Goal: Transaction & Acquisition: Book appointment/travel/reservation

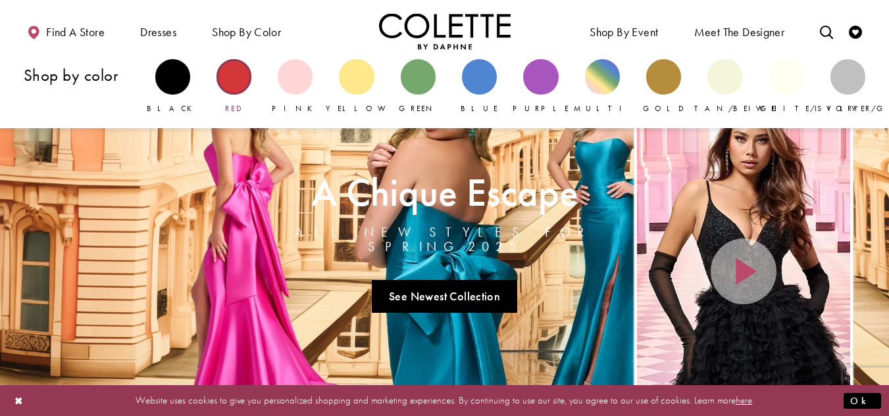
click at [233, 75] on div "Primary block" at bounding box center [233, 76] width 35 height 35
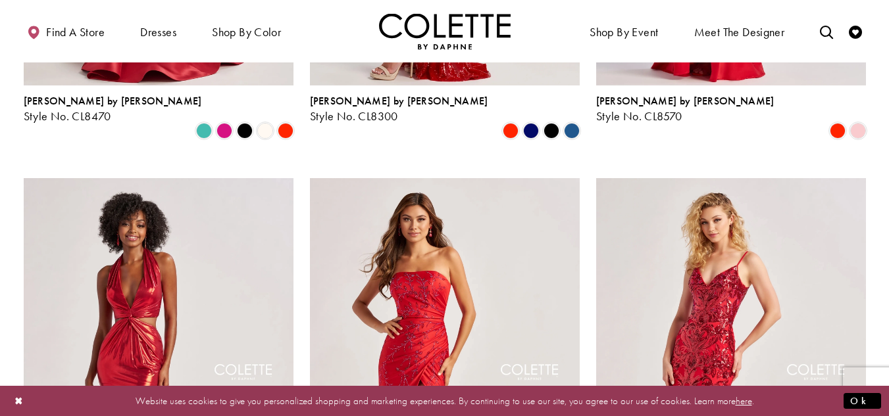
scroll to position [132, 0]
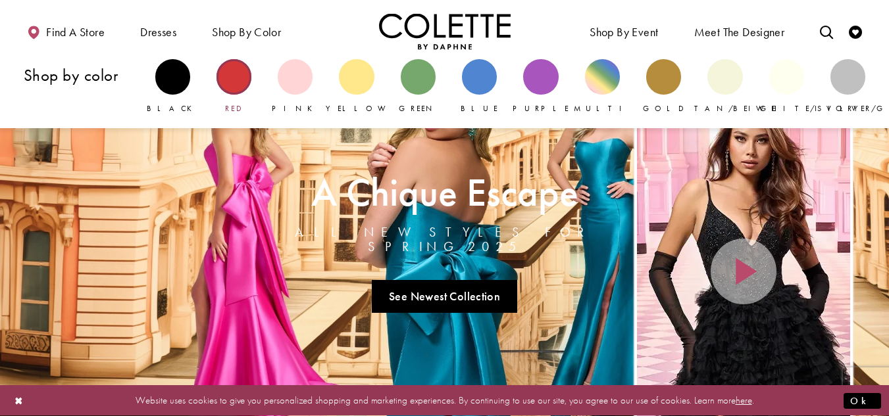
click at [218, 92] on link "Red" at bounding box center [233, 86] width 35 height 55
click at [237, 72] on div "Primary block" at bounding box center [233, 76] width 35 height 35
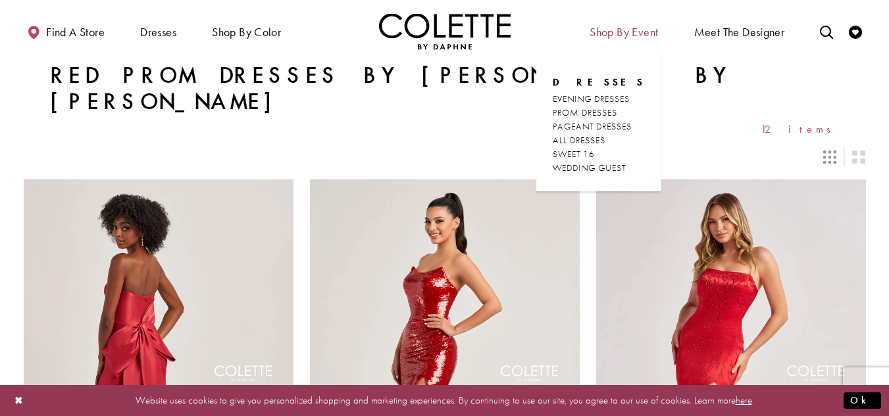
click at [601, 31] on span "Shop By Event" at bounding box center [623, 32] width 68 height 13
click at [592, 116] on span "PROM DRESSES" at bounding box center [585, 113] width 64 height 12
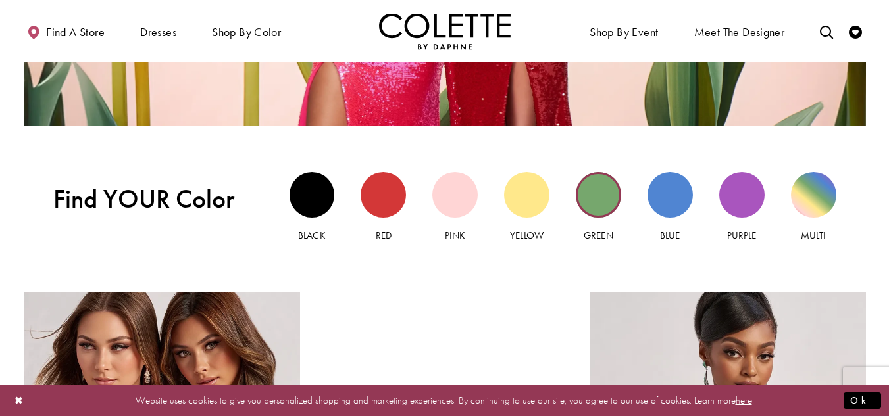
scroll to position [1118, 0]
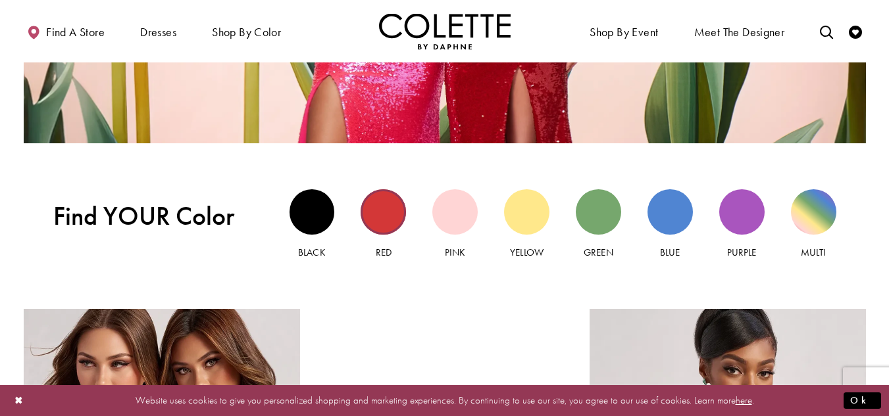
click at [375, 216] on div "Red view" at bounding box center [383, 211] width 45 height 45
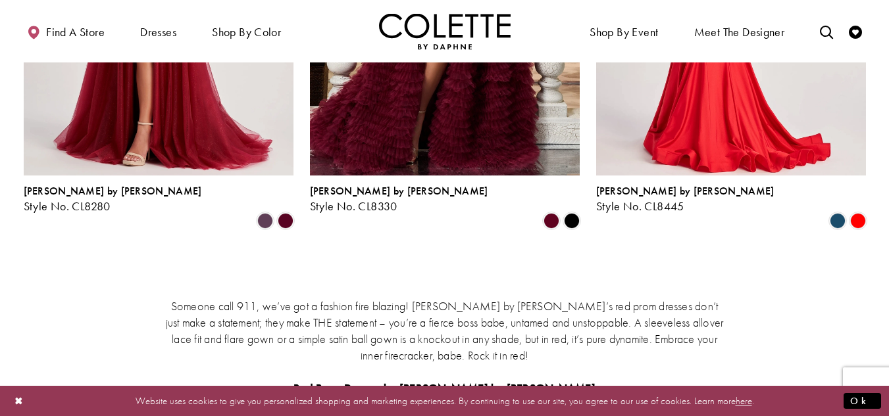
scroll to position [1842, 0]
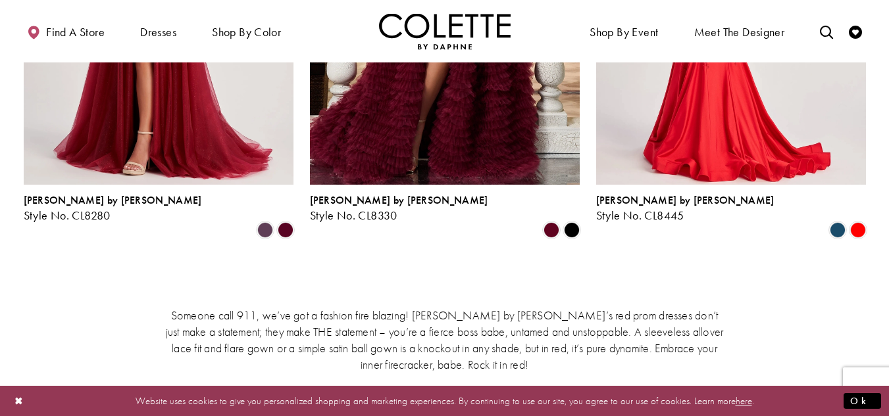
drag, startPoint x: 589, startPoint y: 180, endPoint x: 553, endPoint y: 155, distance: 44.0
click at [553, 264] on ul "Previous Next" at bounding box center [444, 273] width 567 height 19
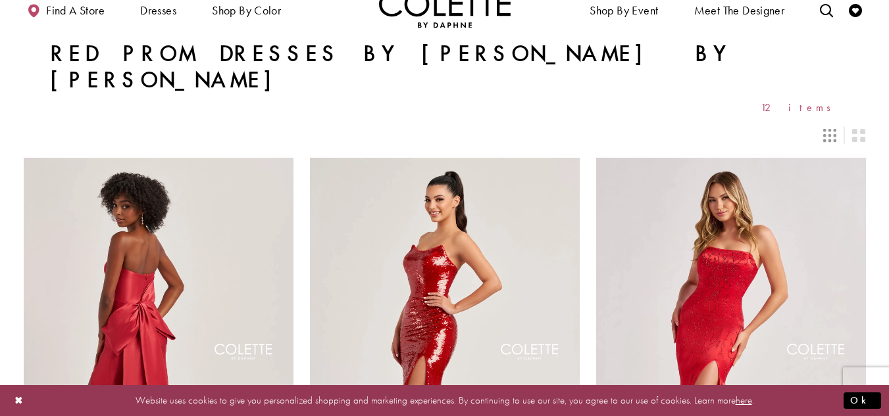
scroll to position [0, 0]
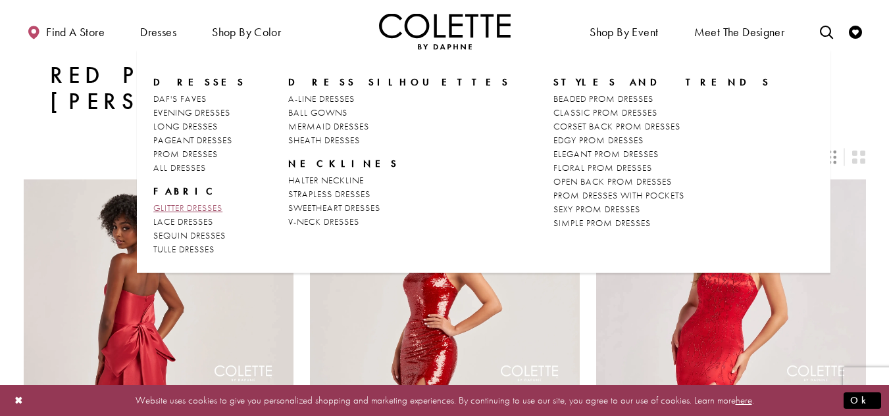
click at [180, 207] on span "GLITTER DRESSES" at bounding box center [187, 208] width 69 height 12
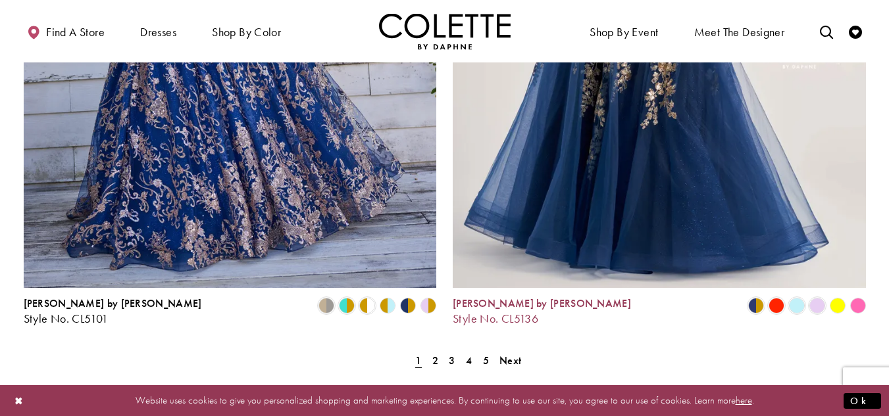
scroll to position [2368, 0]
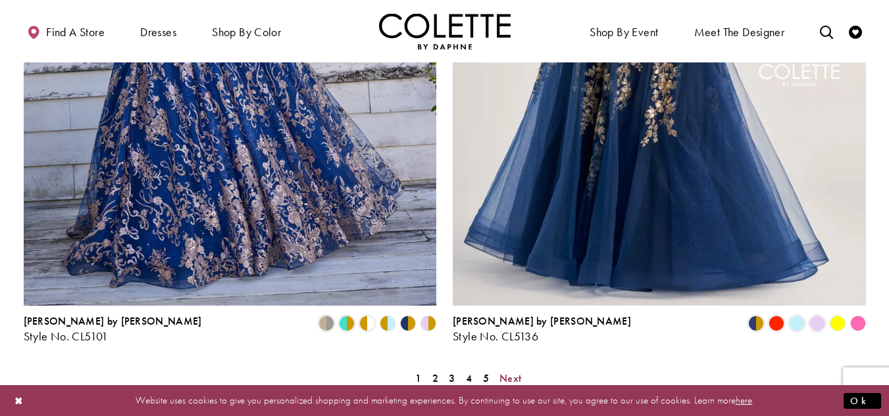
click at [510, 372] on span "Next" at bounding box center [510, 379] width 22 height 14
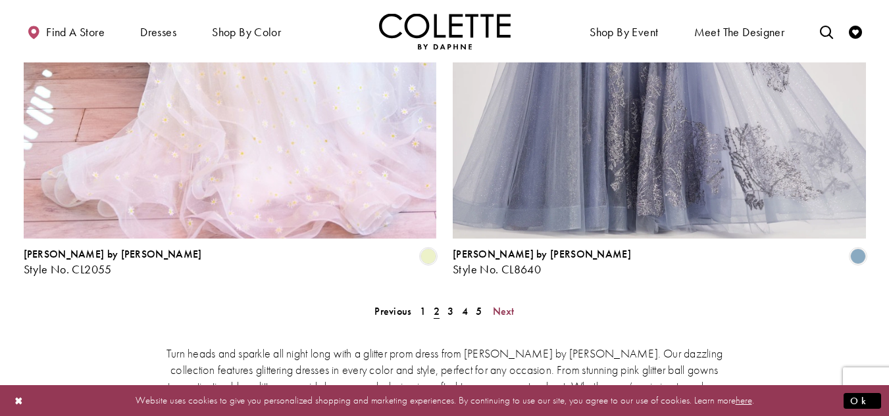
scroll to position [2439, 0]
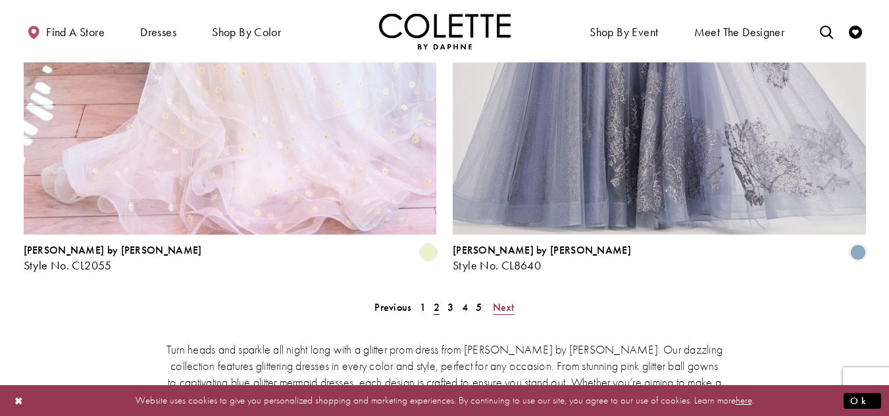
click at [504, 301] on span "Next" at bounding box center [504, 308] width 22 height 14
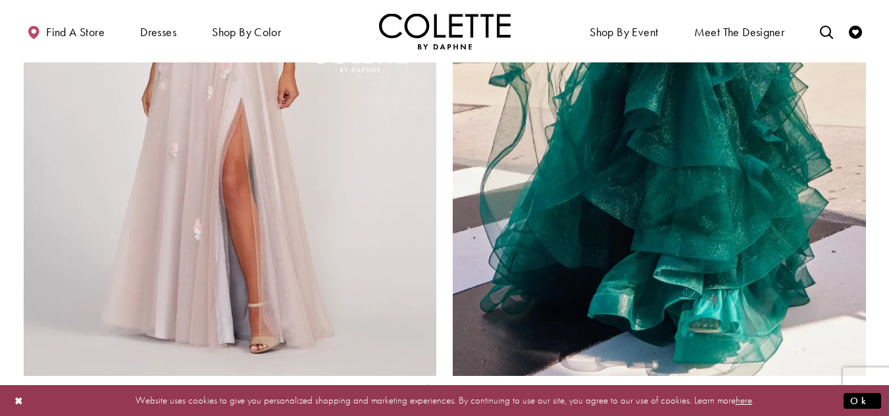
scroll to position [2505, 0]
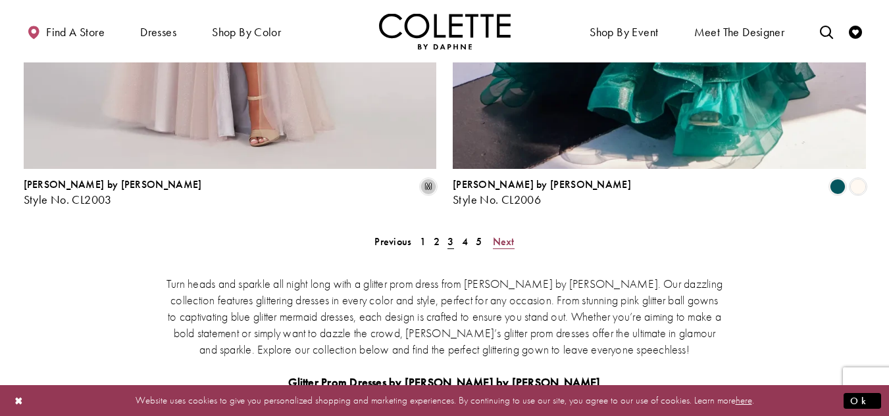
click at [505, 235] on span "Next" at bounding box center [504, 242] width 22 height 14
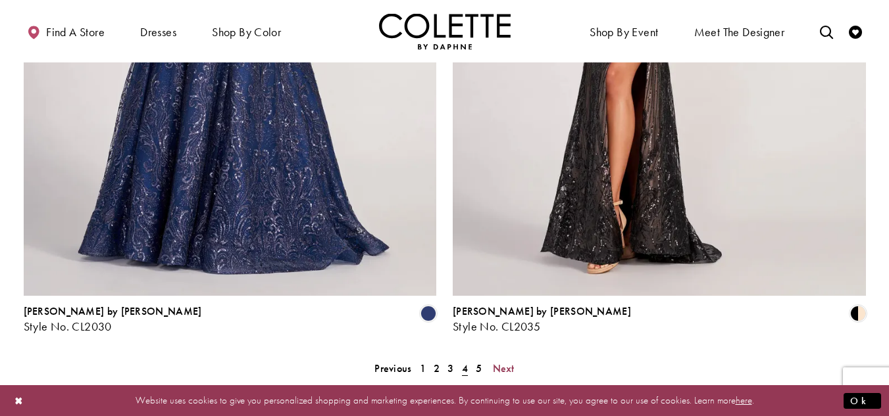
scroll to position [2374, 0]
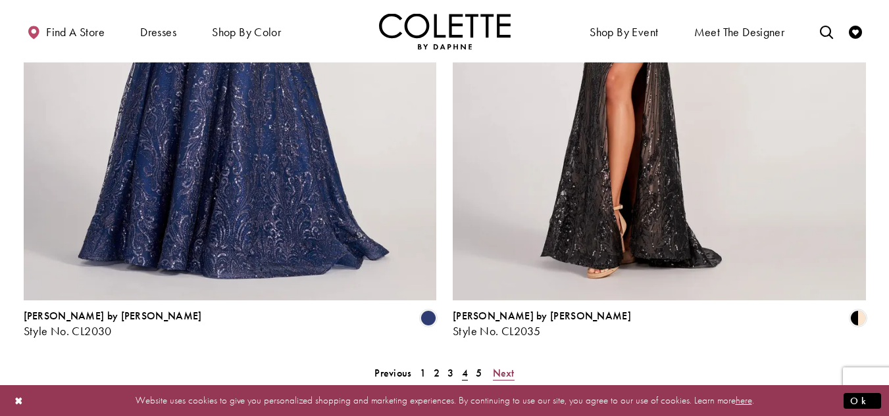
click at [506, 366] on span "Next" at bounding box center [504, 373] width 22 height 14
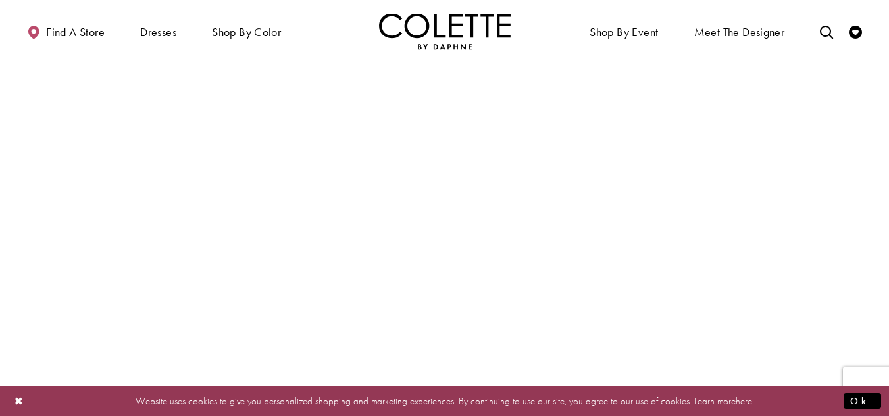
scroll to position [926, 0]
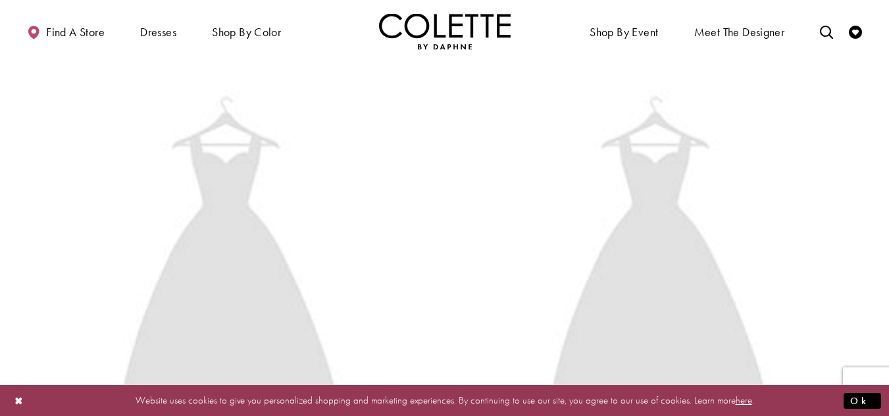
scroll to position [71, 0]
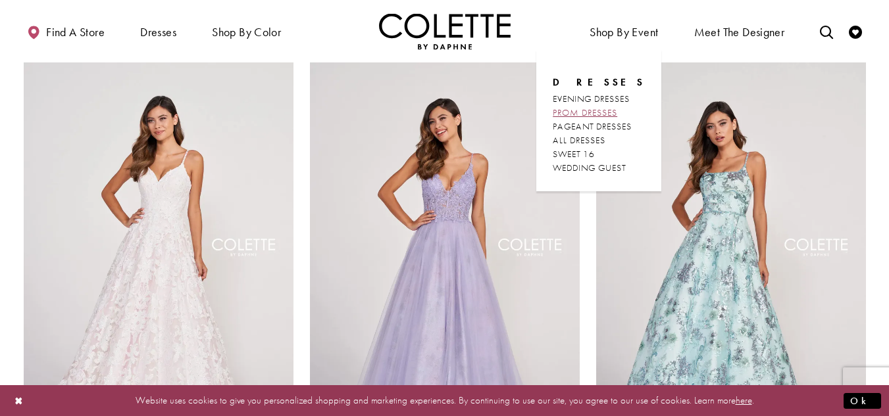
click at [616, 116] on span "PROM DRESSES" at bounding box center [585, 113] width 64 height 12
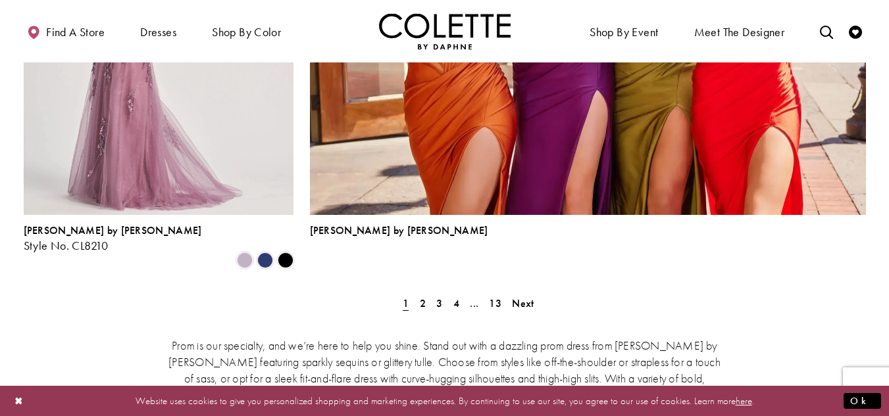
scroll to position [3026, 0]
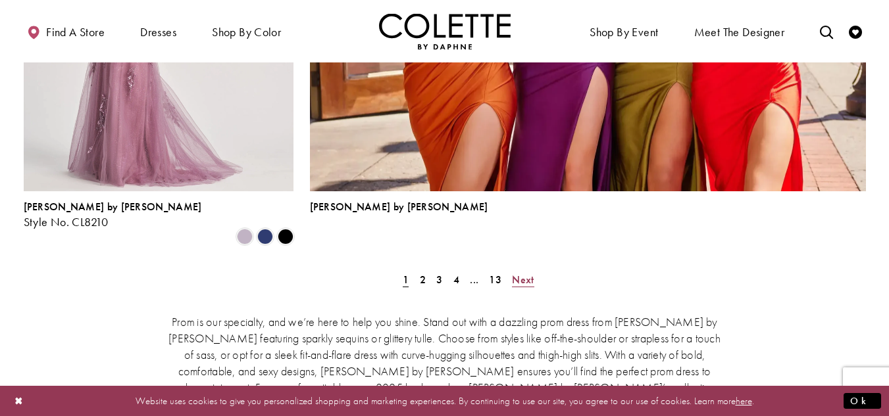
click at [523, 273] on span "Next" at bounding box center [523, 280] width 22 height 14
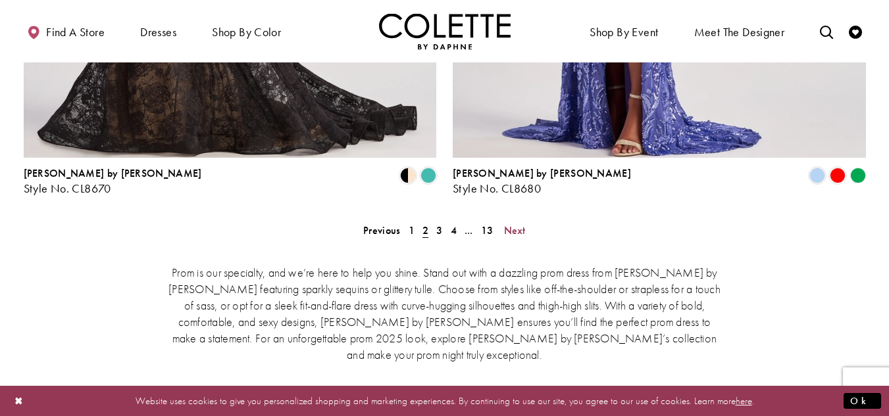
scroll to position [2772, 0]
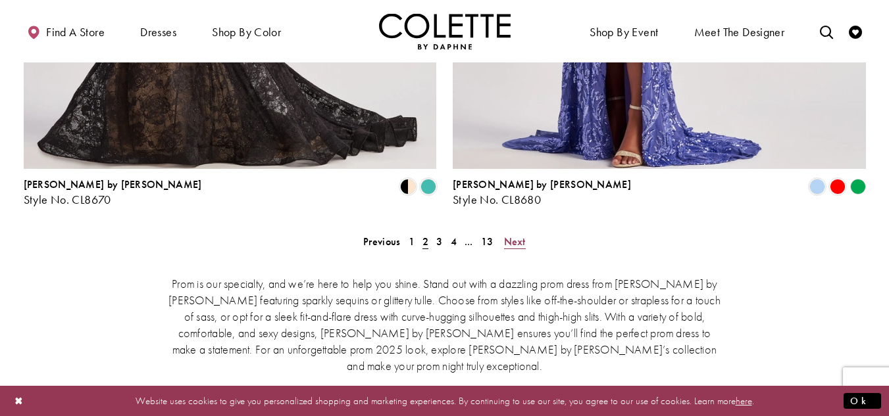
click at [507, 235] on span "Next" at bounding box center [515, 242] width 22 height 14
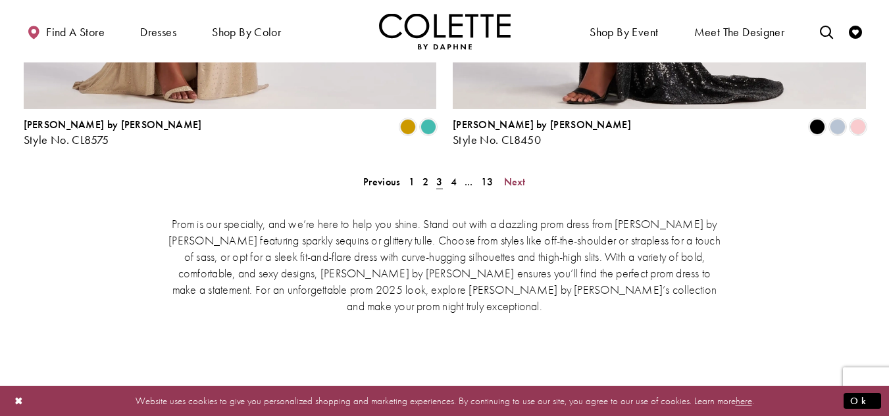
scroll to position [2837, 0]
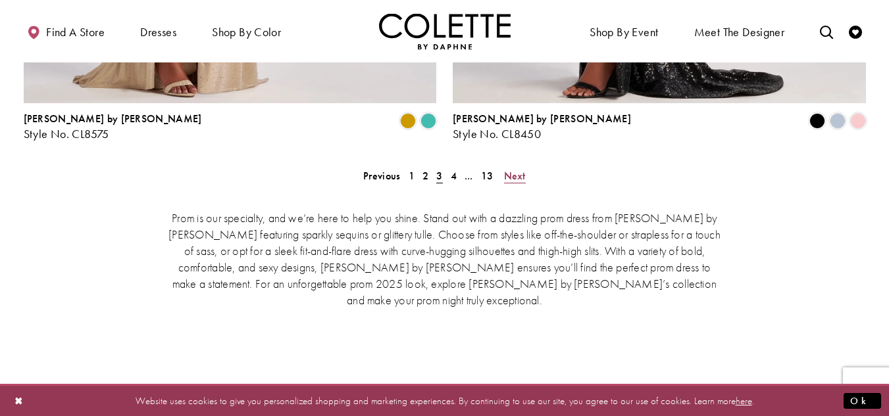
click at [514, 169] on span "Next" at bounding box center [515, 176] width 22 height 14
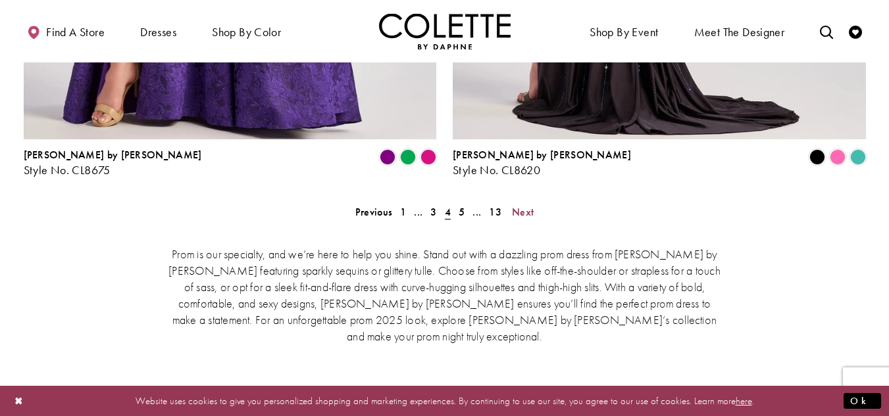
scroll to position [2837, 0]
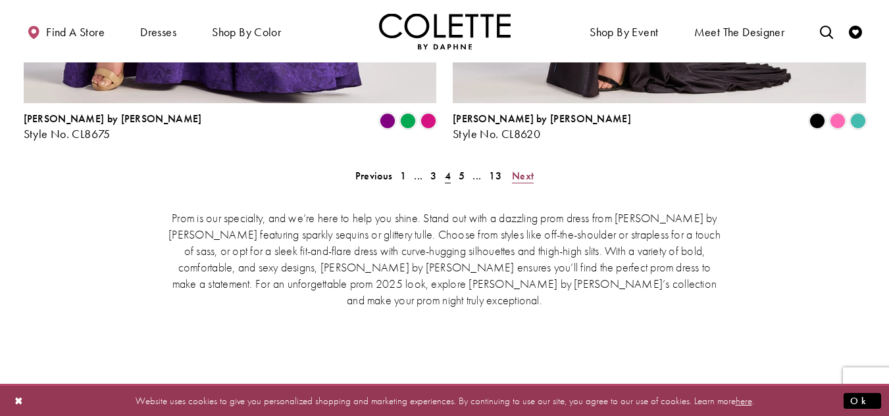
click at [518, 169] on span "Next" at bounding box center [523, 176] width 22 height 14
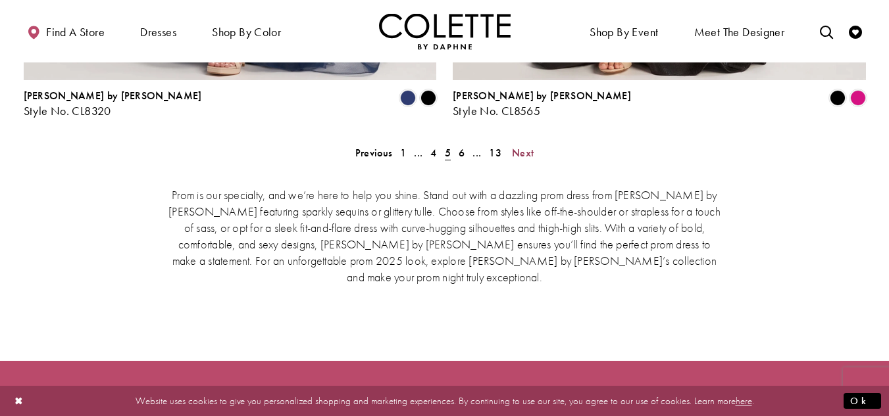
scroll to position [2837, 0]
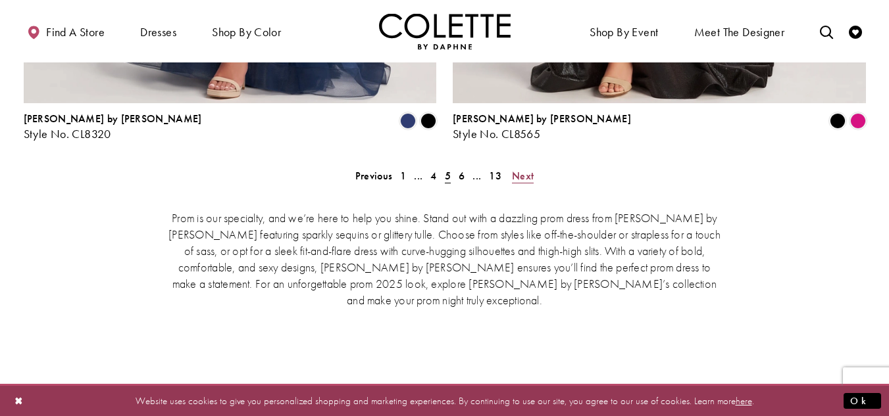
click at [518, 169] on span "Next" at bounding box center [523, 176] width 22 height 14
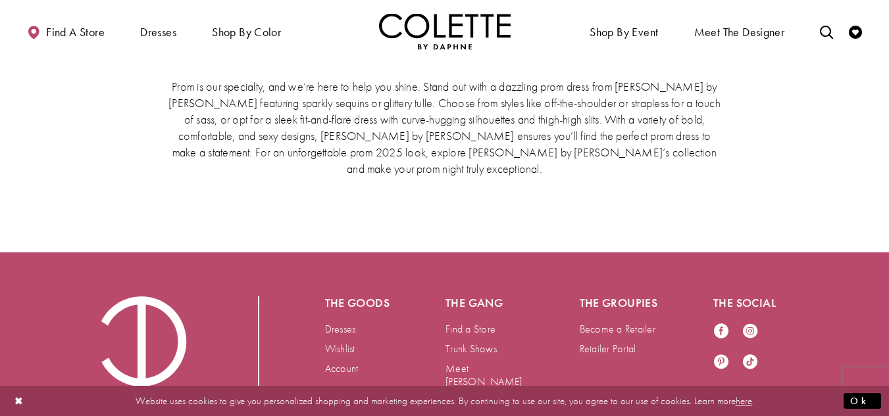
scroll to position [2772, 0]
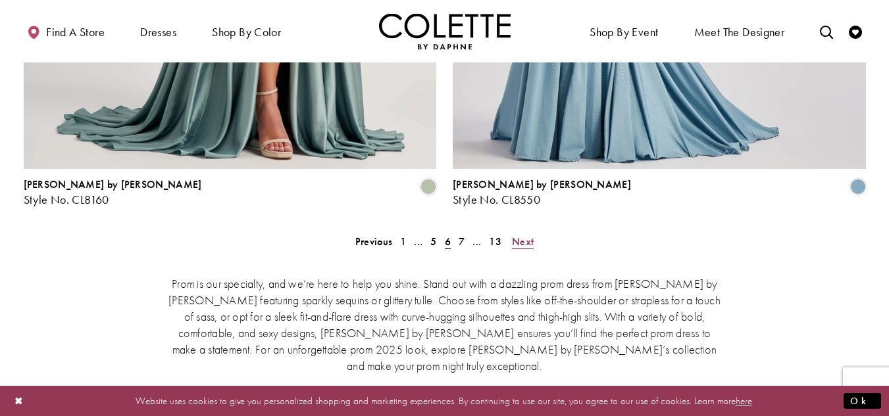
click at [529, 235] on span "Next" at bounding box center [523, 242] width 22 height 14
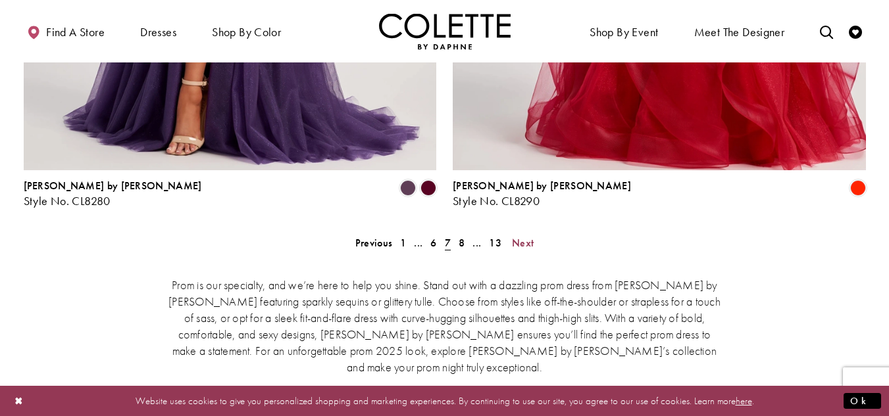
scroll to position [2772, 0]
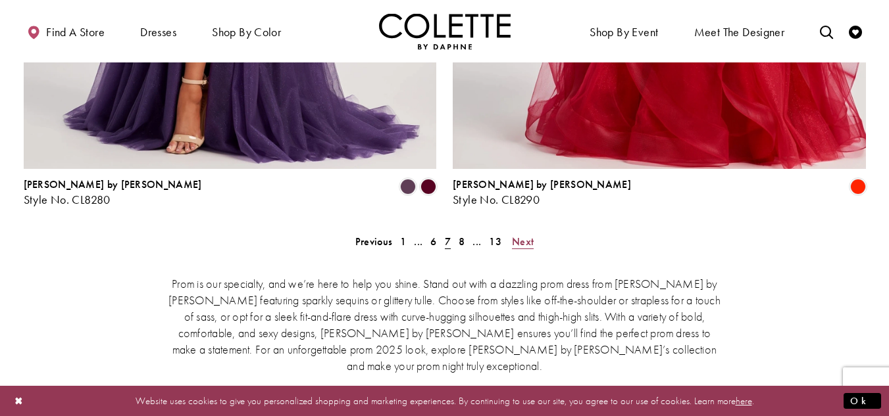
click at [528, 235] on span "Next" at bounding box center [523, 242] width 22 height 14
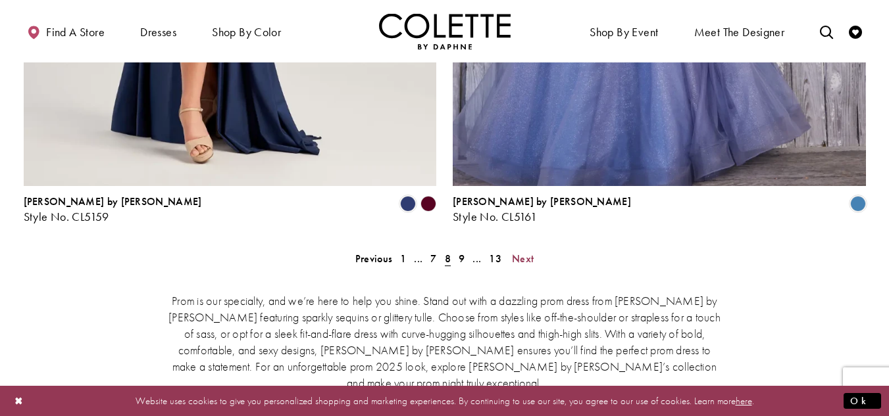
scroll to position [2837, 0]
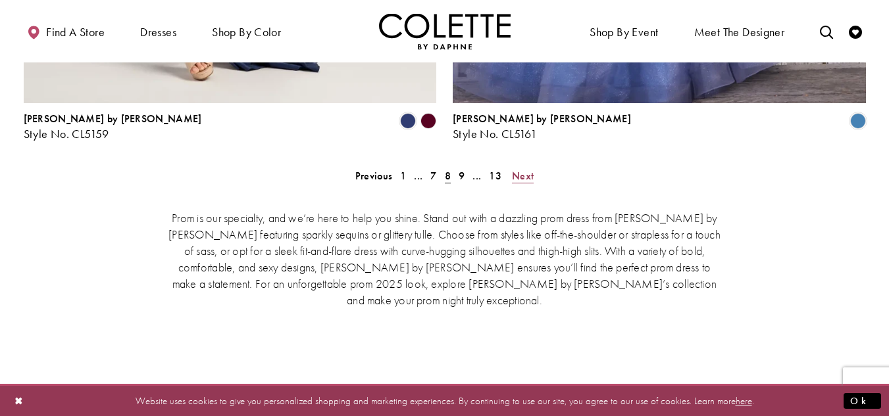
click at [525, 169] on span "Next" at bounding box center [523, 176] width 22 height 14
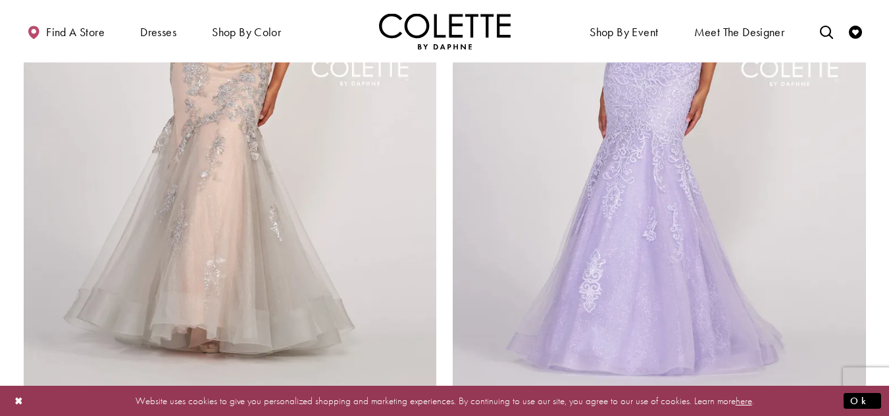
scroll to position [2640, 0]
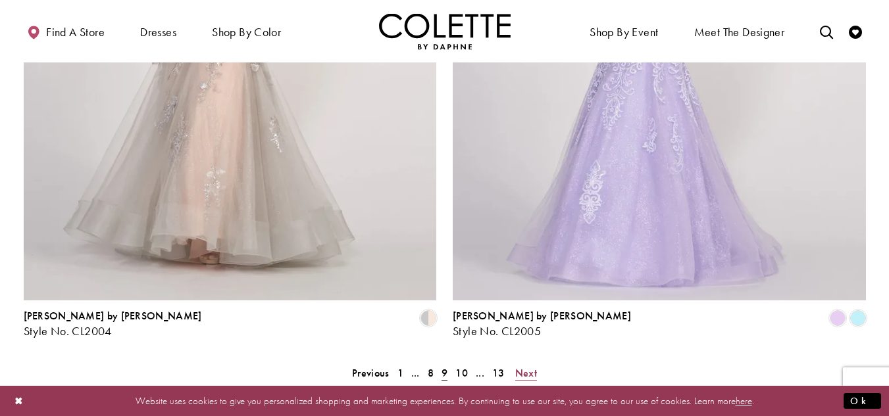
click at [517, 366] on span "Next" at bounding box center [526, 373] width 22 height 14
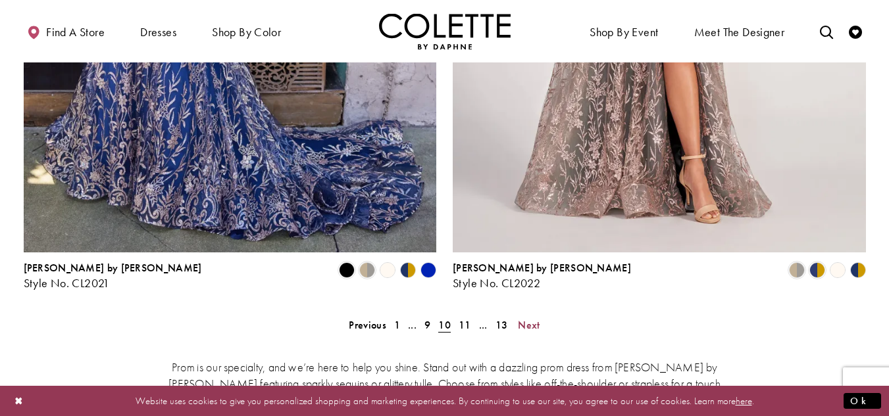
scroll to position [2706, 0]
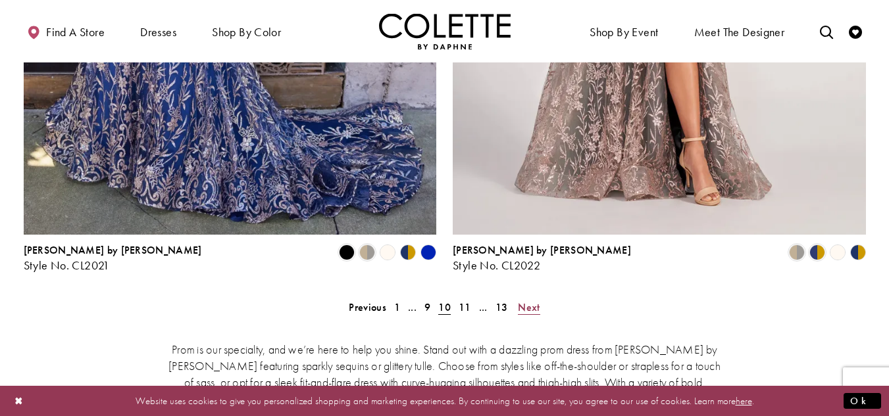
click at [521, 301] on span "Next" at bounding box center [529, 308] width 22 height 14
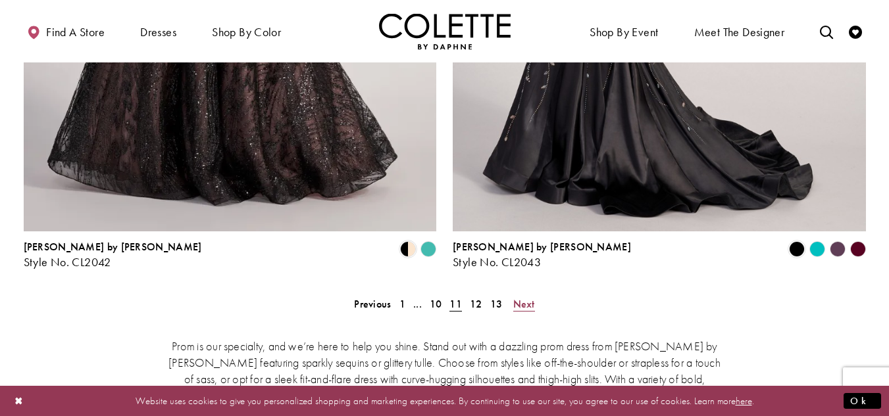
scroll to position [2999, 0]
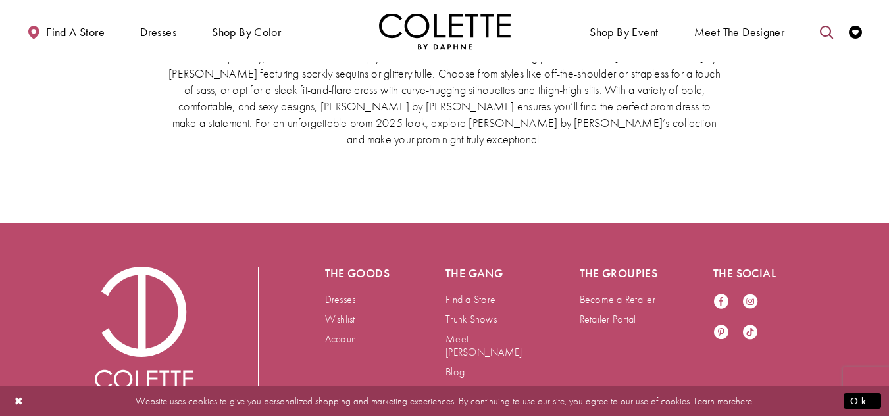
click at [824, 30] on icon "Toggle search" at bounding box center [826, 32] width 13 height 13
click at [773, 31] on input "Search" at bounding box center [759, 32] width 159 height 20
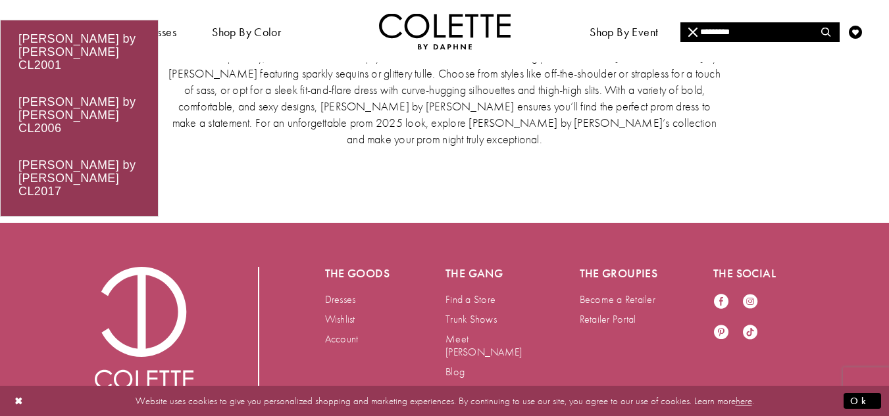
type input "*********"
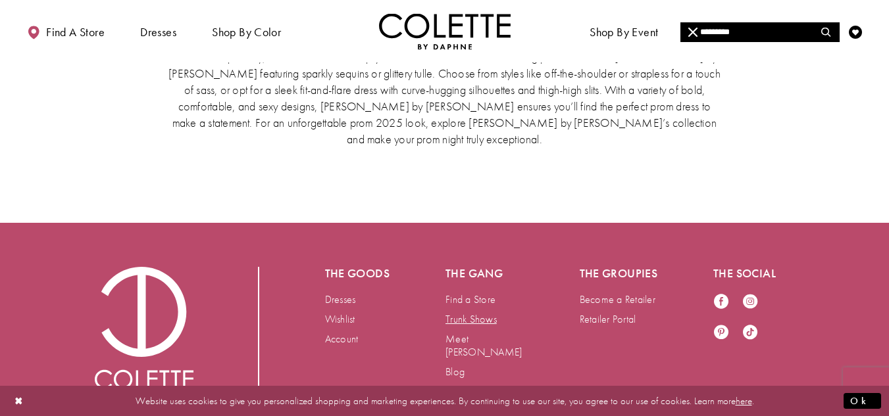
click at [493, 312] on link "Trunk Shows" at bounding box center [470, 319] width 51 height 14
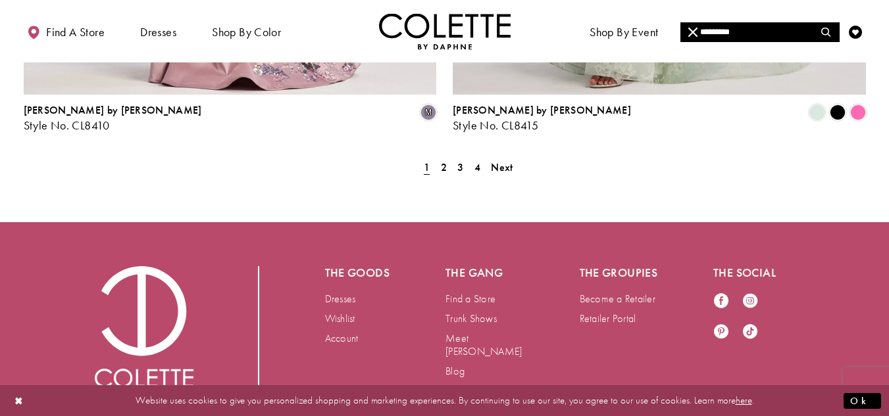
scroll to position [2613, 0]
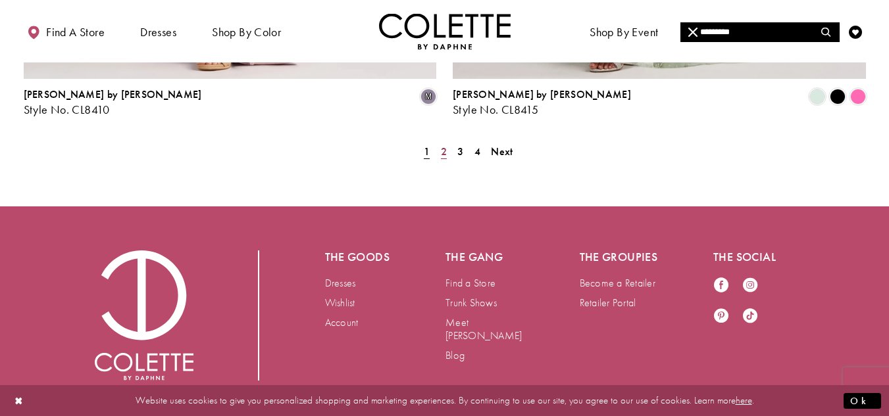
click at [446, 145] on span "2" at bounding box center [444, 152] width 6 height 14
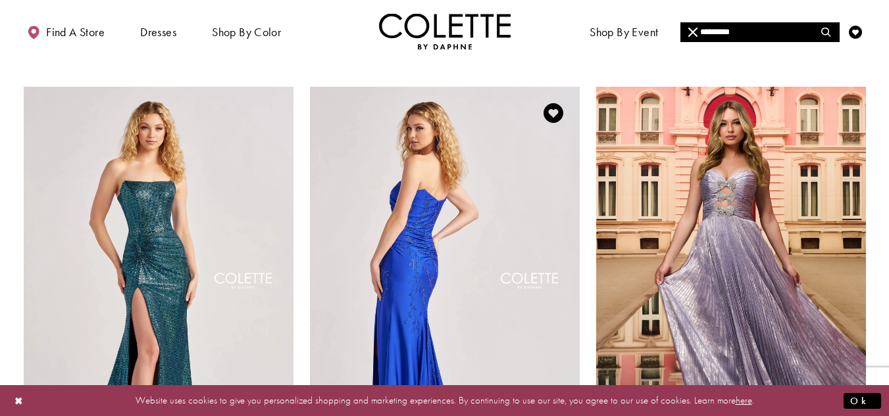
scroll to position [681, 0]
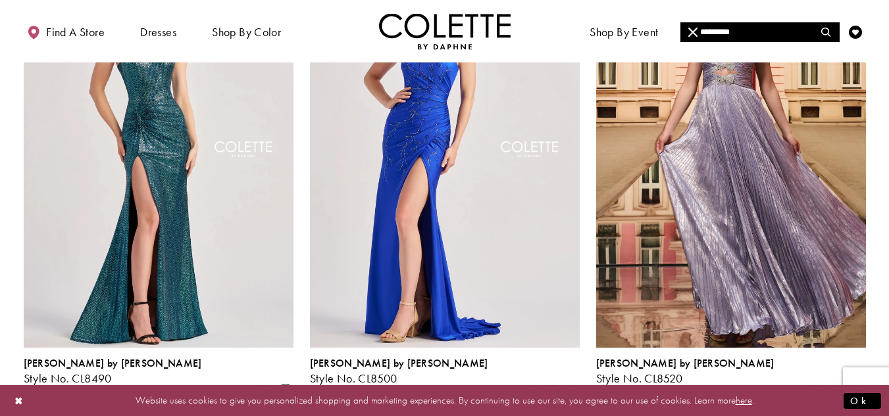
drag, startPoint x: 276, startPoint y: 353, endPoint x: 280, endPoint y: 347, distance: 6.8
click at [278, 386] on span "Product List" at bounding box center [286, 394] width 16 height 16
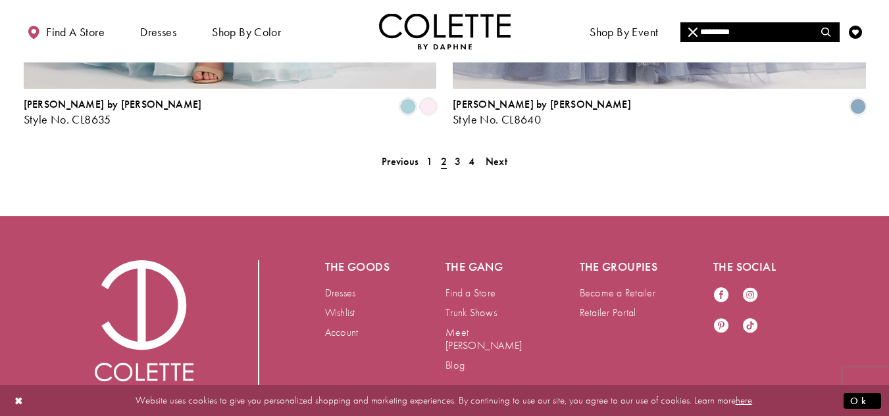
scroll to position [2613, 0]
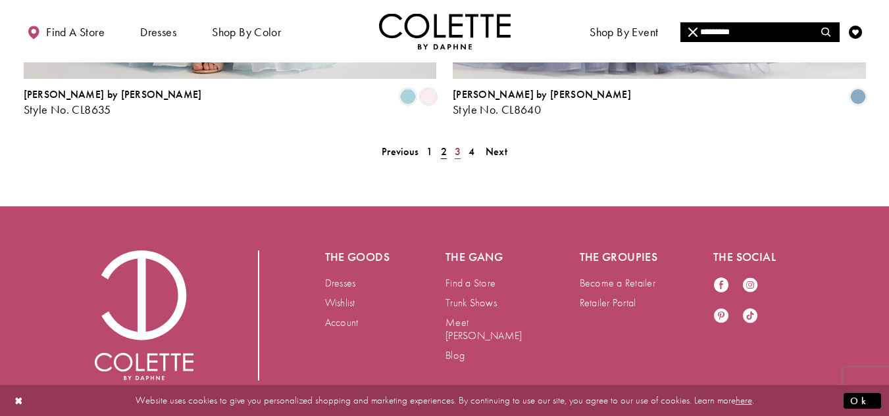
click at [454, 142] on link "3" at bounding box center [458, 151] width 14 height 19
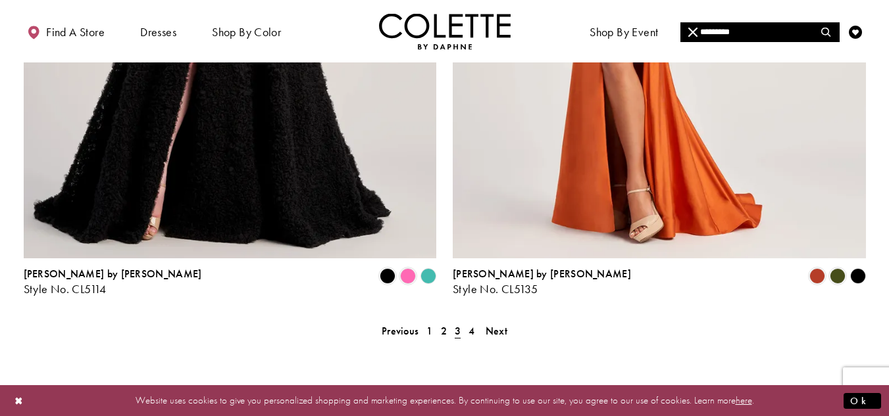
scroll to position [2457, 0]
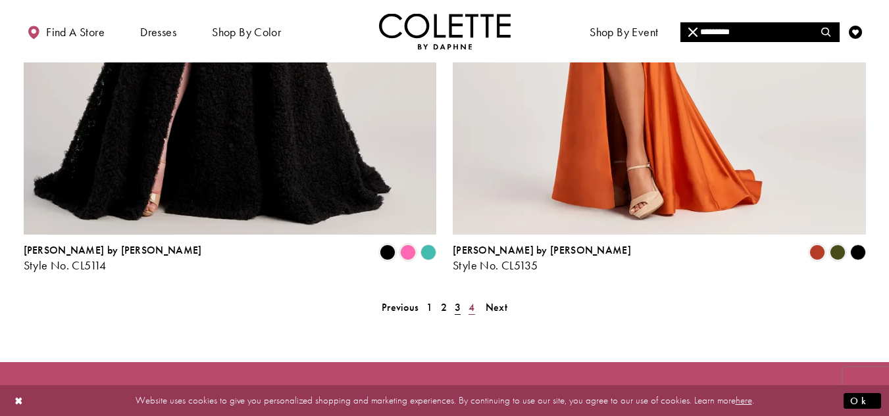
click at [475, 298] on link "4" at bounding box center [471, 307] width 14 height 19
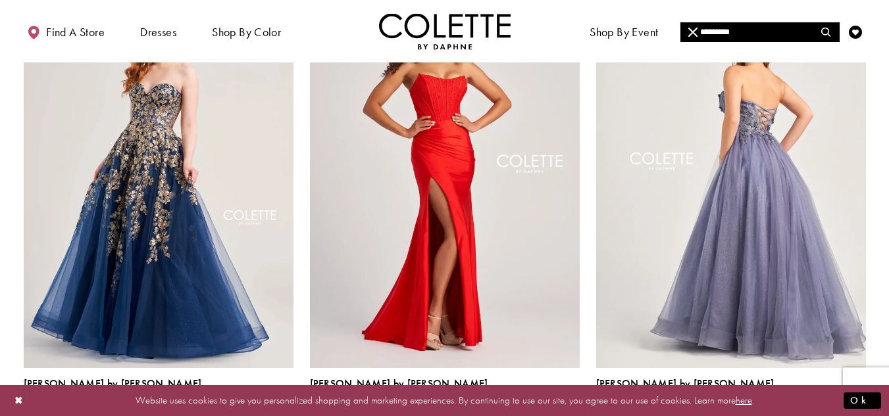
scroll to position [352, 0]
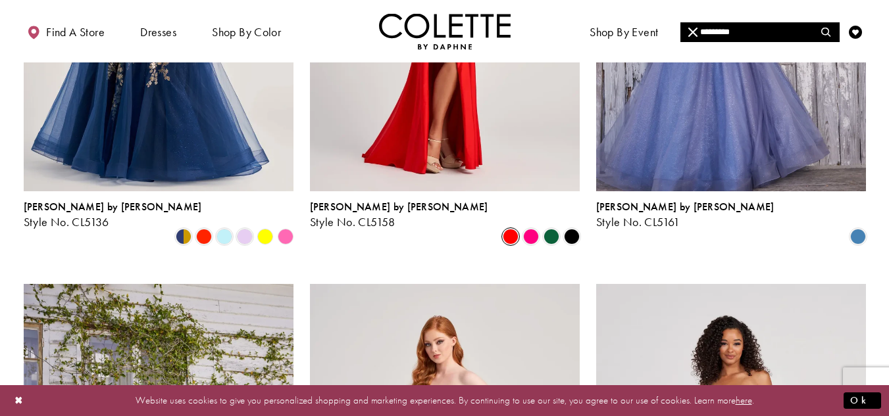
click at [512, 229] on span "Product List" at bounding box center [511, 237] width 16 height 16
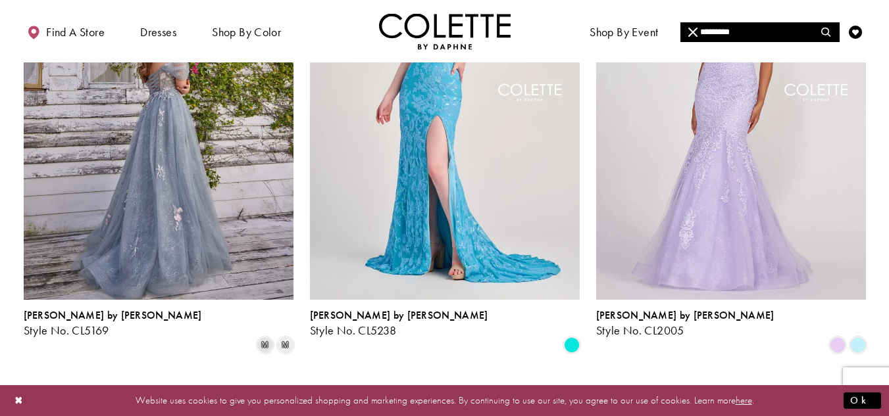
scroll to position [0, 0]
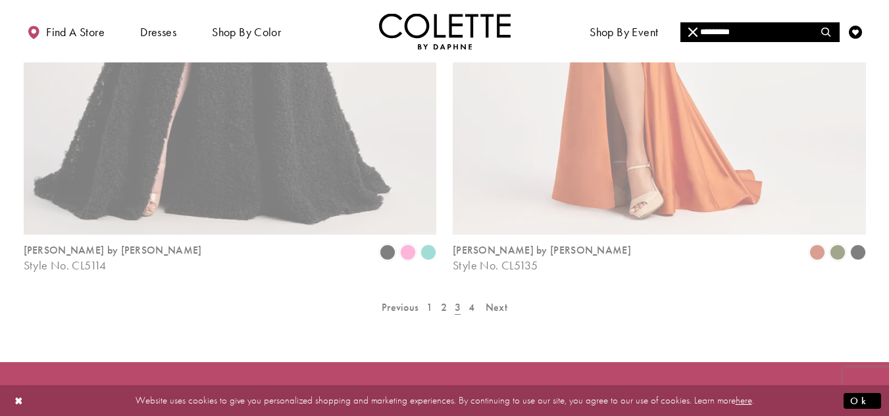
scroll to position [89, 0]
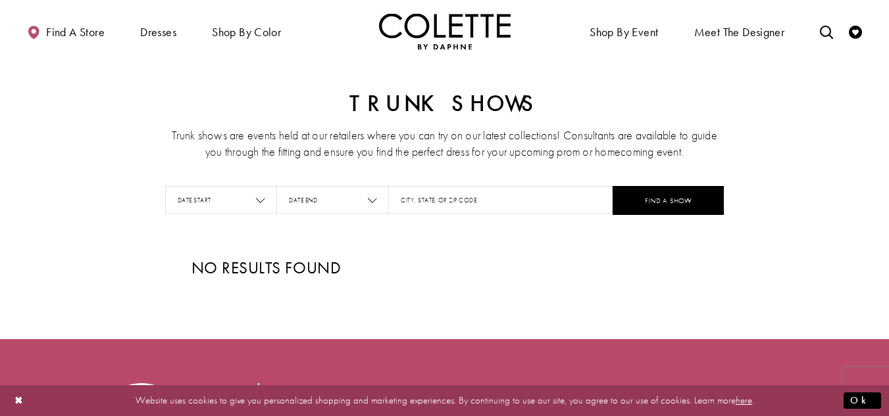
click at [263, 207] on span "Focus on Date Start" at bounding box center [260, 200] width 9 height 15
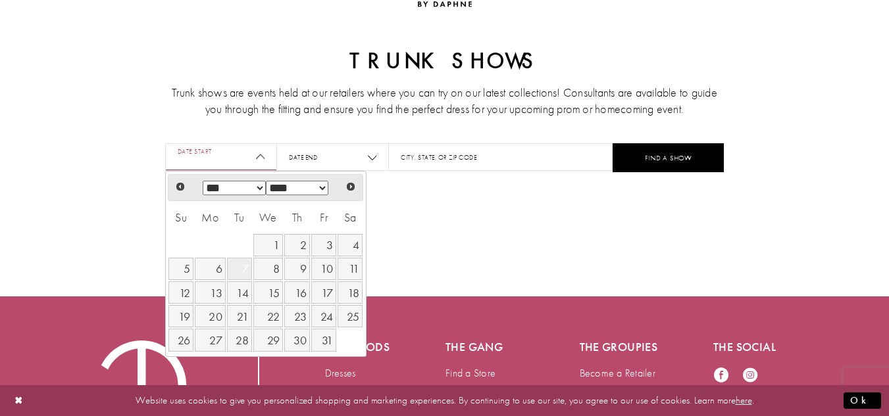
scroll to position [66, 0]
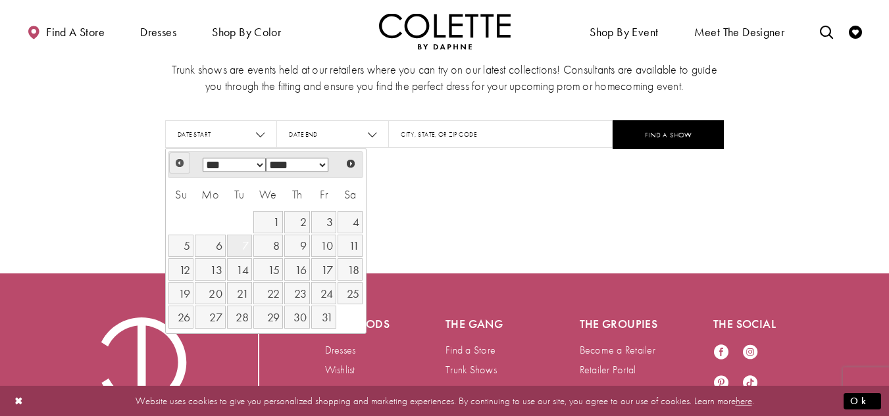
click at [177, 164] on span "Prev" at bounding box center [179, 163] width 11 height 11
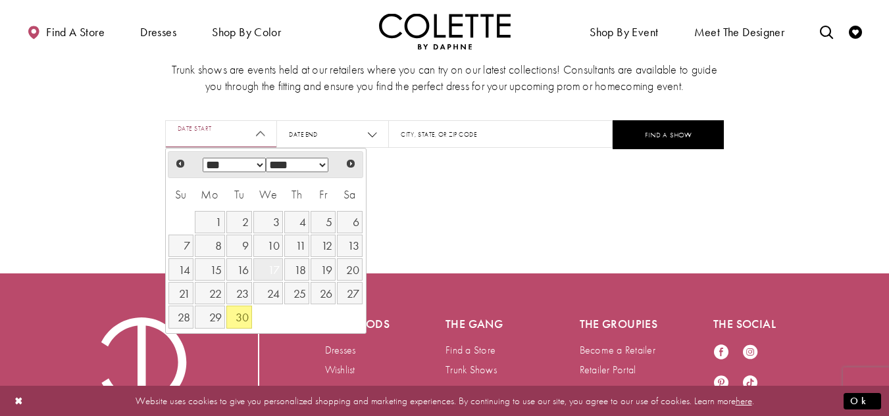
click at [267, 272] on link "17" at bounding box center [268, 270] width 30 height 22
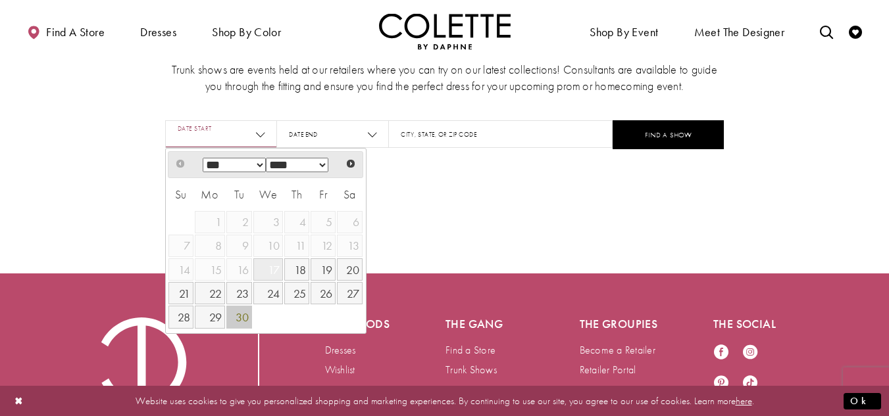
type input "**********"
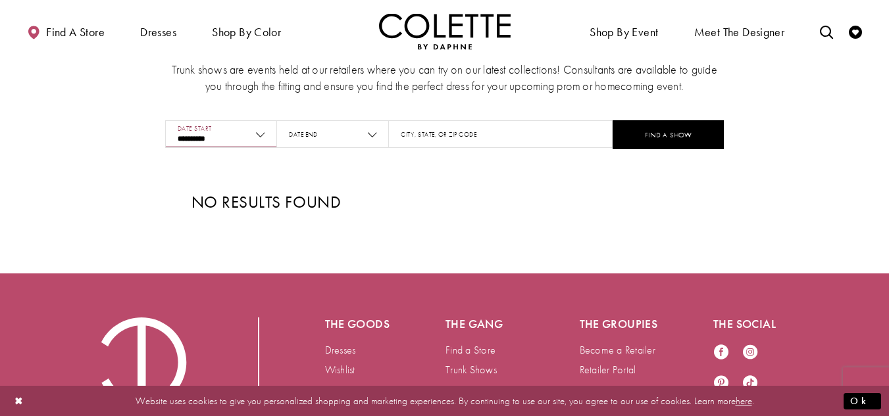
click at [373, 139] on span "Focus on Date End" at bounding box center [372, 134] width 9 height 15
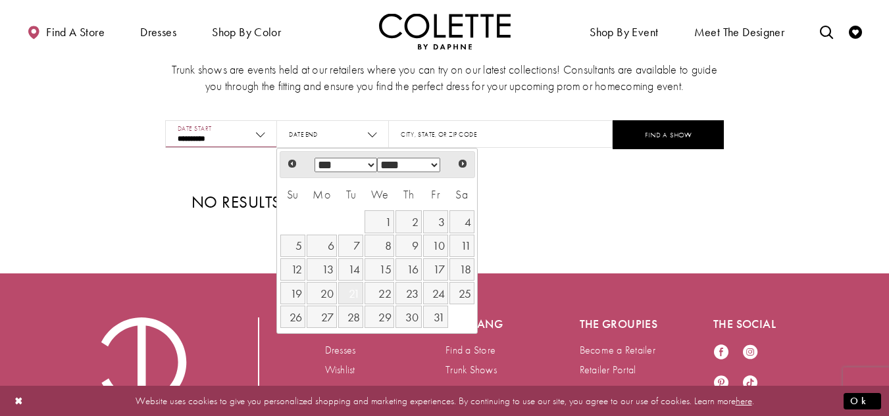
click at [351, 292] on link "21" at bounding box center [350, 293] width 25 height 22
type input "**********"
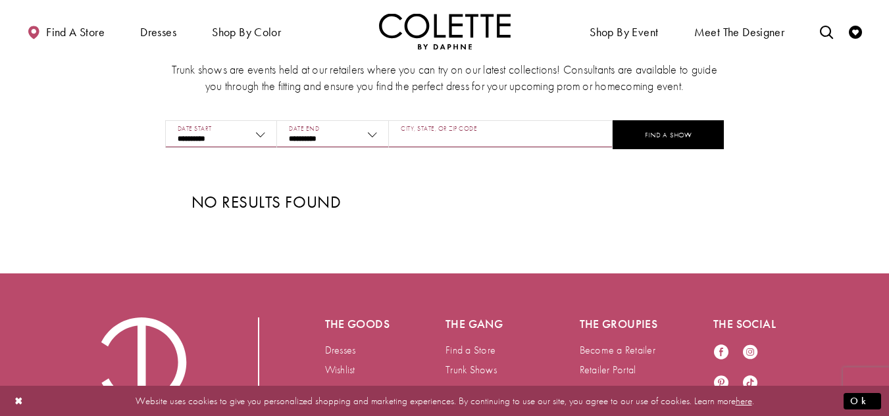
click at [497, 137] on input "City, State, or ZIP Code" at bounding box center [500, 134] width 224 height 28
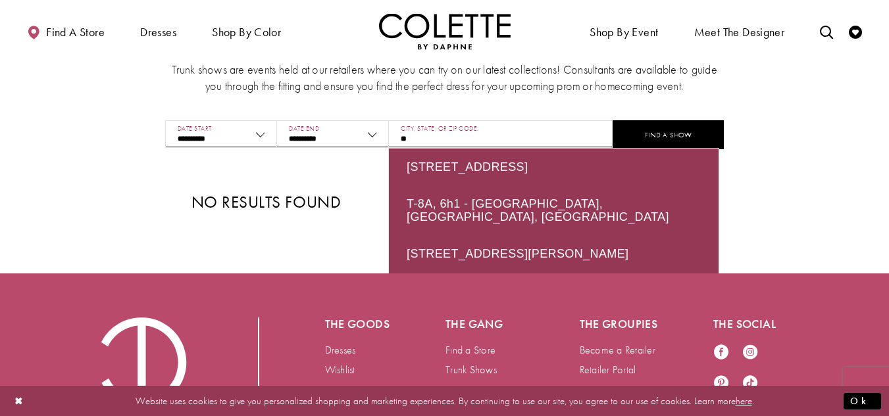
type input "*"
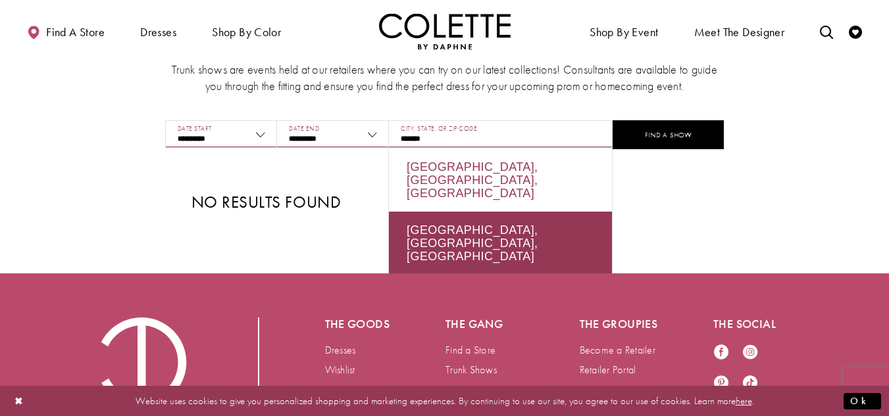
click at [459, 172] on div "[GEOGRAPHIC_DATA], [GEOGRAPHIC_DATA], [GEOGRAPHIC_DATA]" at bounding box center [500, 180] width 223 height 63
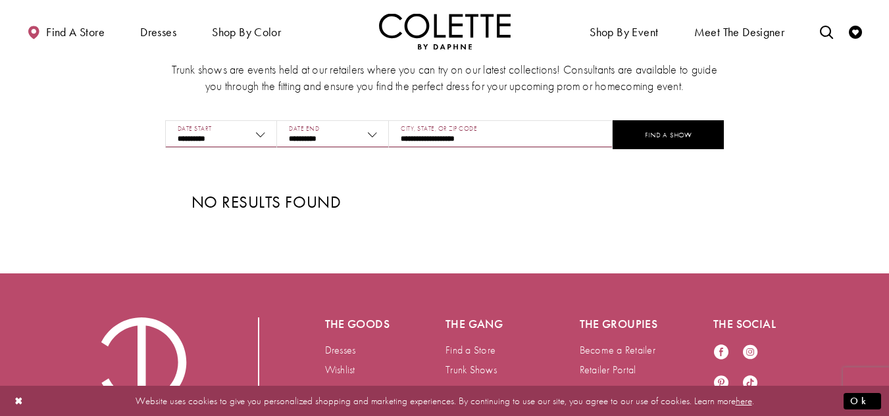
type input "**********"
click at [657, 130] on button "FIND A SHOW" at bounding box center [668, 134] width 112 height 29
